Goal: Information Seeking & Learning: Compare options

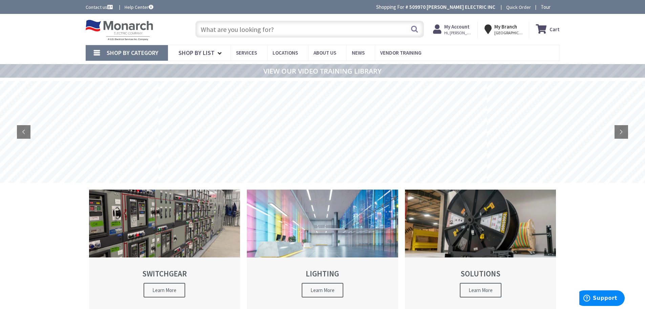
click at [231, 29] on input "text" at bounding box center [309, 29] width 229 height 17
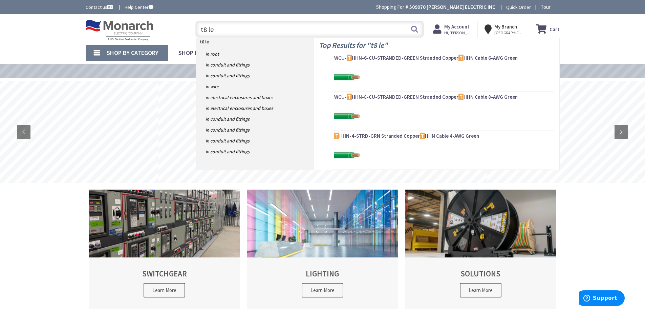
type input "t8 led"
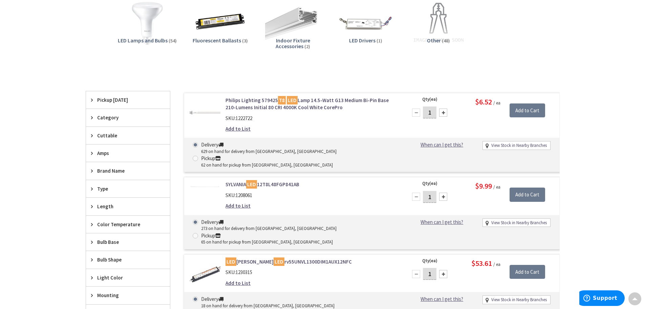
scroll to position [137, 0]
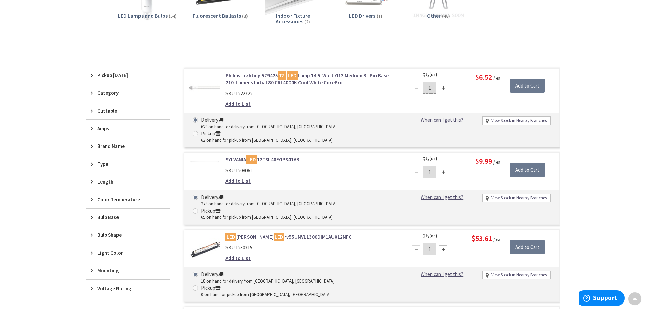
click at [91, 147] on icon at bounding box center [93, 145] width 5 height 5
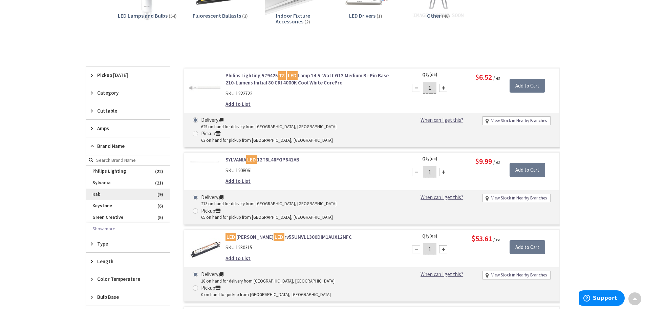
click at [101, 191] on span "Rab" at bounding box center [128, 194] width 84 height 12
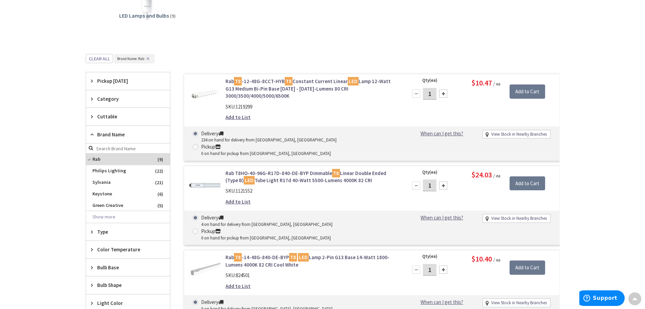
click at [273, 83] on link "Rab T8 -12-48G-8CCT-HYB T8 Constant Current Linear LED Lamp 12-Watt G13 Medium …" at bounding box center [312, 89] width 172 height 22
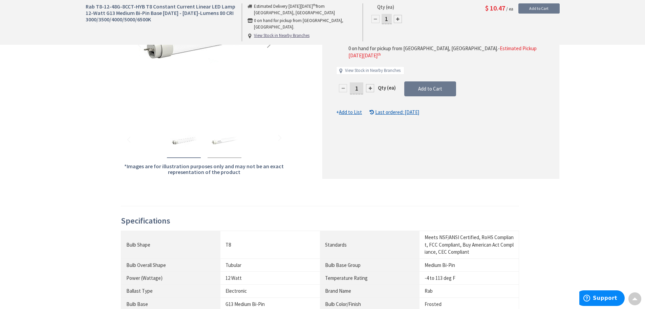
scroll to position [35, 0]
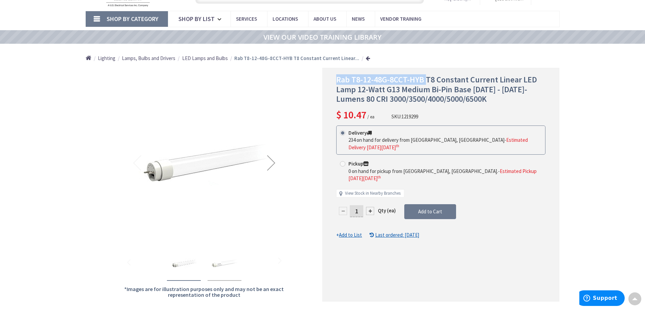
drag, startPoint x: 337, startPoint y: 79, endPoint x: 427, endPoint y: 81, distance: 89.1
click at [427, 81] on span "Rab T8-12-48G-8CCT-HYB T8 Constant Current Linear LED Lamp 12-Watt G13 Medium B…" at bounding box center [436, 89] width 201 height 30
copy span "Rab T8-12-48G-8CCT-HYB"
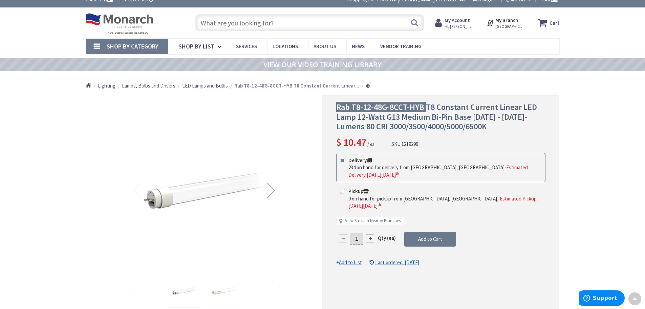
scroll to position [0, 0]
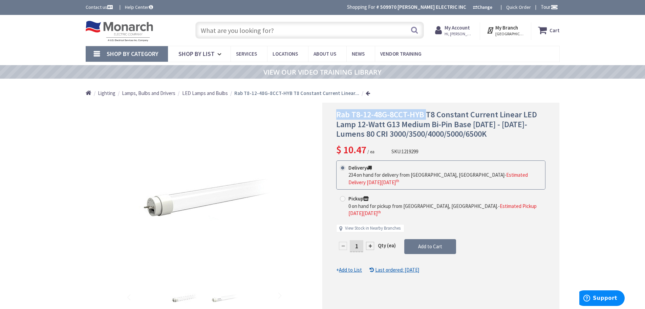
click at [248, 27] on input "text" at bounding box center [309, 30] width 229 height 17
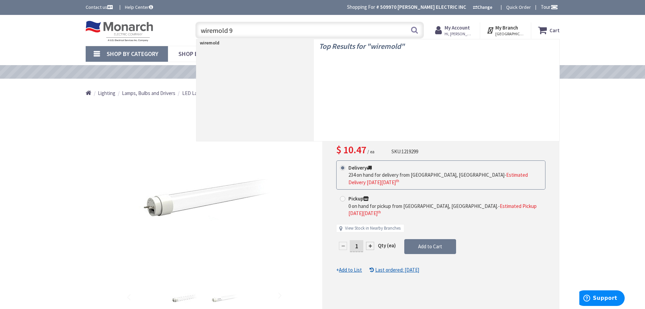
type input "wiremold 90"
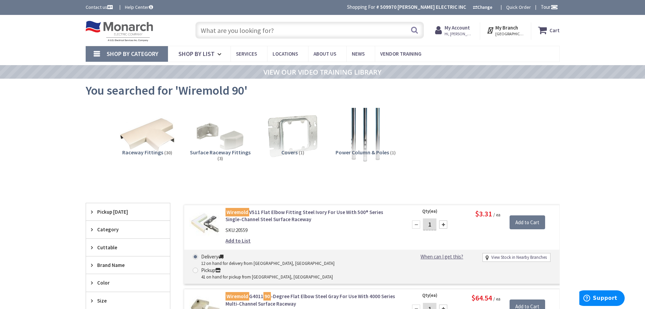
click at [241, 31] on input "text" at bounding box center [309, 30] width 229 height 17
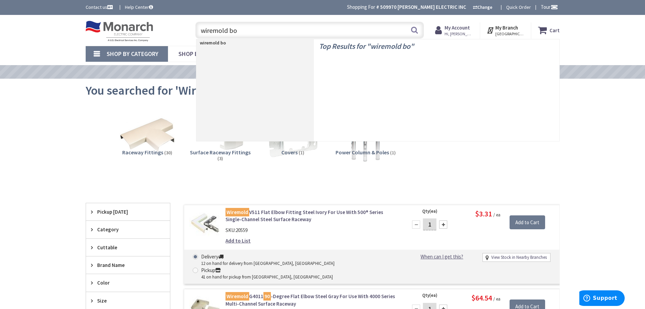
type input "wiremold box"
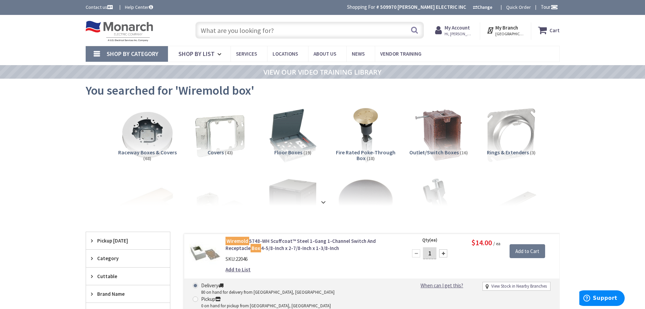
click at [242, 31] on input "text" at bounding box center [309, 30] width 229 height 17
paste input "T5320"
type input "T5320"
click at [413, 30] on button "Search" at bounding box center [414, 29] width 9 height 15
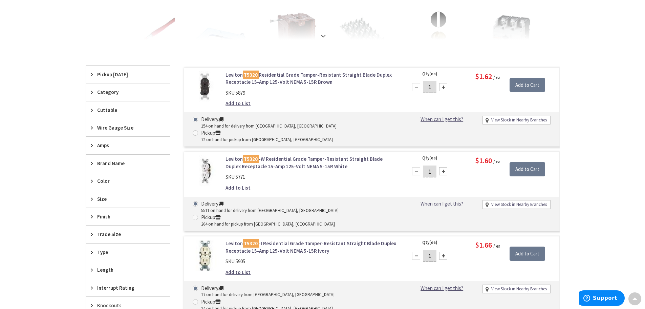
scroll to position [204, 0]
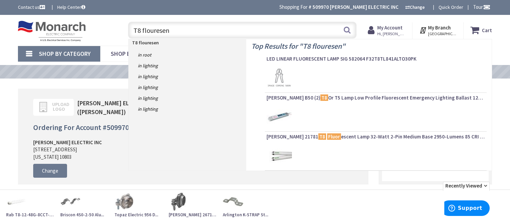
type input "T8 flouresent"
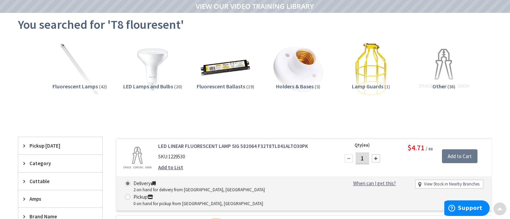
scroll to position [68, 0]
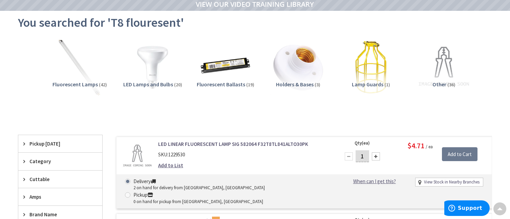
click at [89, 78] on img at bounding box center [79, 67] width 61 height 61
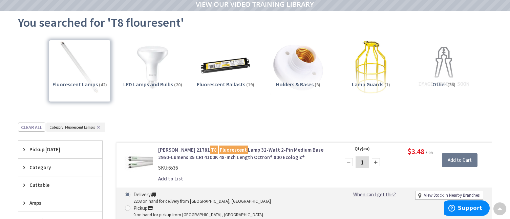
scroll to position [190, 0]
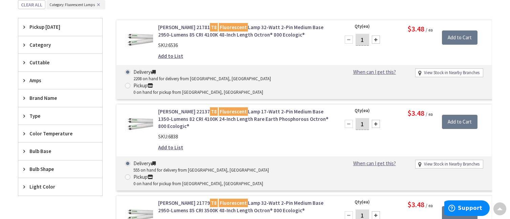
click at [170, 26] on link "Osram Sylvania 21781 T8 Fluorescent Lamp 32-Watt 2-Pin Medium Base 2950-Lumens …" at bounding box center [244, 31] width 172 height 15
drag, startPoint x: 157, startPoint y: 26, endPoint x: 206, endPoint y: 28, distance: 49.2
click at [206, 28] on div "Osram Sylvania 21781 T8 Fluorescent Lamp 32-Watt 2-Pin Medium Base 2950-Lumens …" at bounding box center [244, 43] width 183 height 39
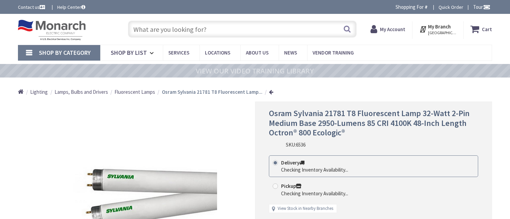
drag, startPoint x: 0, startPoint y: 0, endPoint x: 273, endPoint y: 119, distance: 298.1
click at [174, 102] on div "*Images are for illustration purposes only and may not be an exact representati…" at bounding box center [136, 200] width 237 height 196
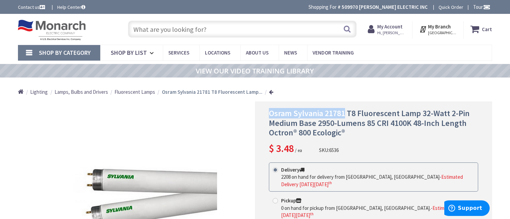
drag, startPoint x: 270, startPoint y: 114, endPoint x: 346, endPoint y: 113, distance: 76.6
click at [346, 113] on span "Osram Sylvania 21781 T8 Fluorescent Lamp 32-Watt 2-Pin Medium Base 2950-Lumens …" at bounding box center [369, 123] width 201 height 30
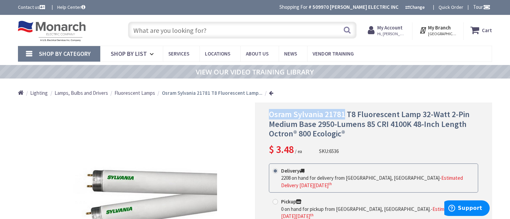
copy span "[PERSON_NAME] 21781"
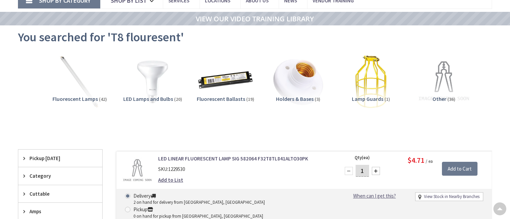
click at [220, 80] on img at bounding box center [225, 81] width 61 height 61
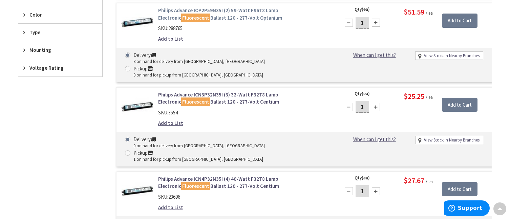
scroll to position [292, 0]
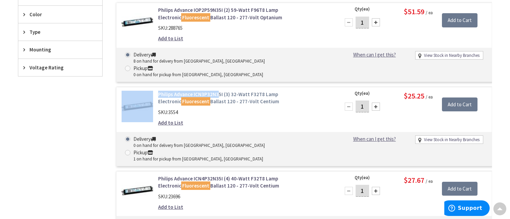
drag, startPoint x: 153, startPoint y: 63, endPoint x: 224, endPoint y: 77, distance: 72.2
click at [220, 87] on div "Philips Advance ICN3P32N35I (3) 32-Watt F32T8 Lamp Electronic Fluorescent Balla…" at bounding box center [304, 126] width 376 height 79
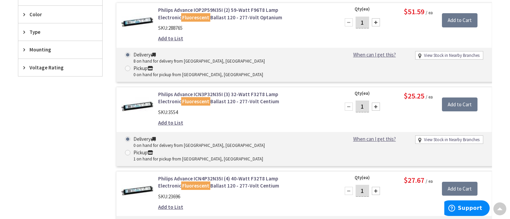
click at [265, 119] on div "Add to List" at bounding box center [244, 122] width 172 height 7
drag, startPoint x: 155, startPoint y: 65, endPoint x: 219, endPoint y: 70, distance: 64.2
click at [221, 91] on div "Philips Advance ICN3P32N35I (3) 32-Watt F32T8 Lamp Electronic Fluorescent Balla…" at bounding box center [244, 110] width 183 height 39
copy link "Philips Advance ICN3P32N35I"
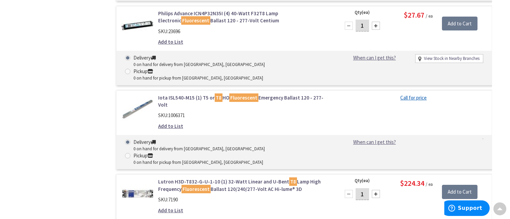
scroll to position [495, 0]
